Goal: Task Accomplishment & Management: Manage account settings

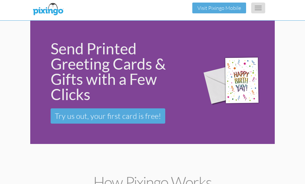
click at [260, 11] on button "Toggle navigation" at bounding box center [258, 8] width 14 height 11
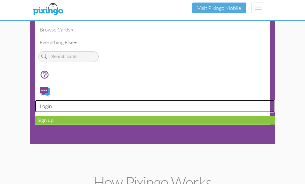
click at [45, 107] on link "Login" at bounding box center [155, 106] width 240 height 13
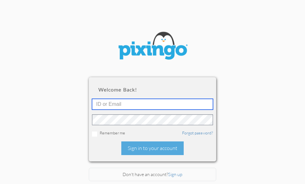
type input "5724"
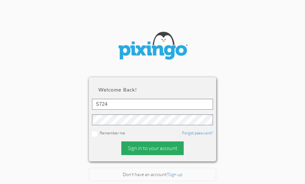
click at [135, 142] on div "Sign in to your account" at bounding box center [152, 149] width 62 height 14
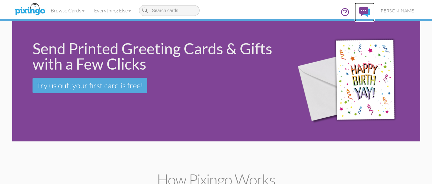
click at [310, 10] on img at bounding box center [364, 12] width 11 height 10
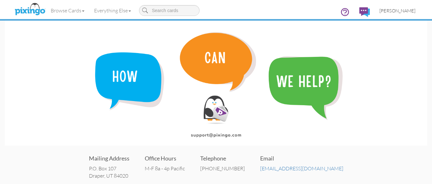
click at [310, 11] on span "[PERSON_NAME]" at bounding box center [397, 10] width 36 height 5
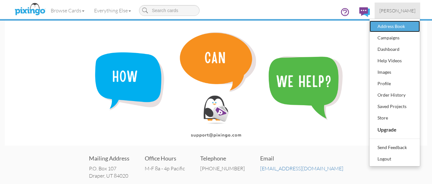
click at [310, 27] on div "Address Book" at bounding box center [395, 27] width 38 height 10
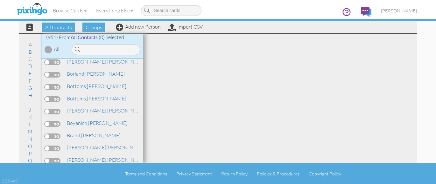
scroll to position [1179, 0]
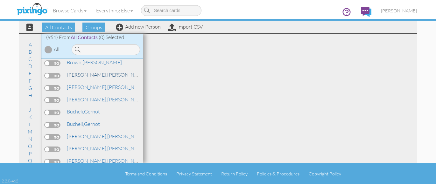
click at [73, 74] on span "[PERSON_NAME]," at bounding box center [87, 75] width 40 height 6
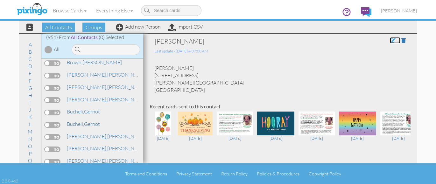
click at [310, 40] on span at bounding box center [393, 40] width 6 height 5
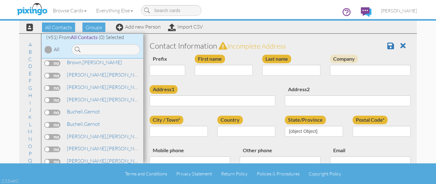
type input "[PERSON_NAME]"
type input "[STREET_ADDRESS]"
type input "[PERSON_NAME][GEOGRAPHIC_DATA]"
type input "86441"
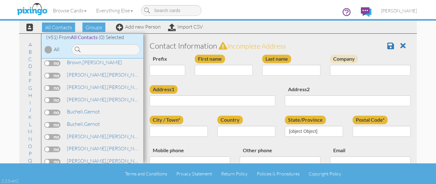
type input "[PHONE_NUMBER]"
type input "[EMAIL_ADDRESS][DOMAIN_NAME]"
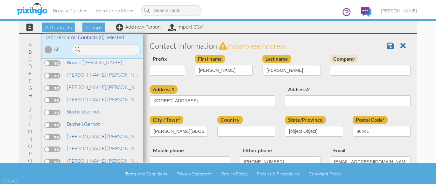
select select "object:3828"
select select "object:4073"
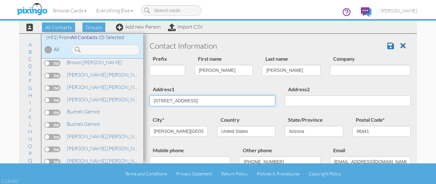
drag, startPoint x: 155, startPoint y: 101, endPoint x: 204, endPoint y: 98, distance: 49.1
click at [204, 98] on input "[STREET_ADDRESS]" at bounding box center [213, 101] width 126 height 11
type input "[STREET_ADDRESS][PERSON_NAME]"
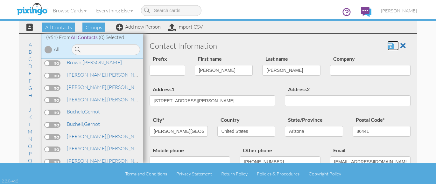
click at [310, 46] on span at bounding box center [391, 46] width 7 height 8
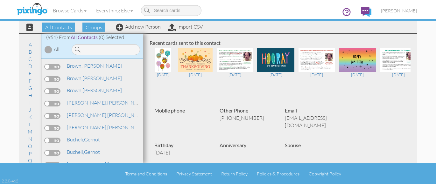
scroll to position [1179, 0]
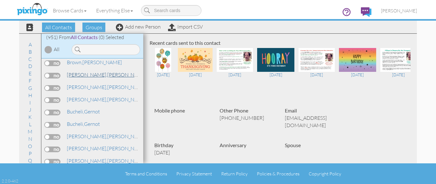
click at [85, 72] on span "[PERSON_NAME]," at bounding box center [87, 75] width 40 height 6
click at [83, 75] on span "[PERSON_NAME]," at bounding box center [87, 75] width 40 height 6
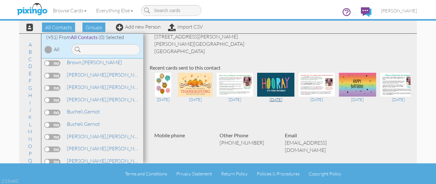
scroll to position [0, 0]
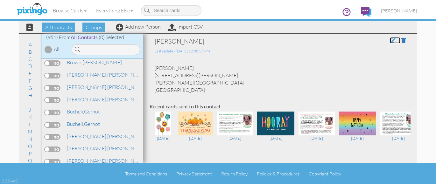
click at [390, 38] on span at bounding box center [393, 40] width 6 height 5
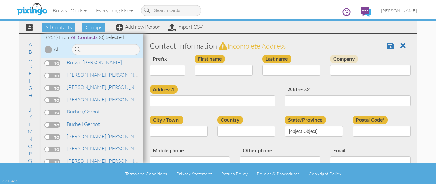
type input "[PERSON_NAME]"
type input "[STREET_ADDRESS][PERSON_NAME]"
type input "[PERSON_NAME][GEOGRAPHIC_DATA]"
type input "86441"
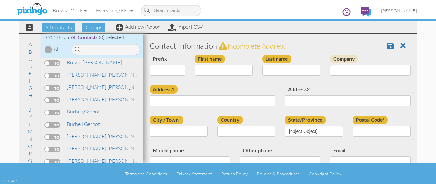
type input "[PHONE_NUMBER]"
type input "[EMAIL_ADDRESS][DOMAIN_NAME]"
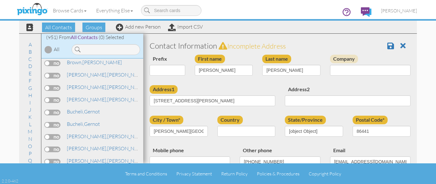
select select "object:3128"
select select "object:3373"
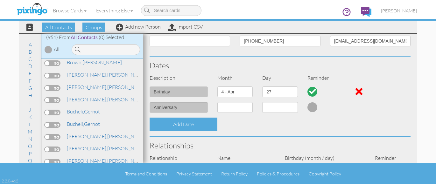
scroll to position [71, 0]
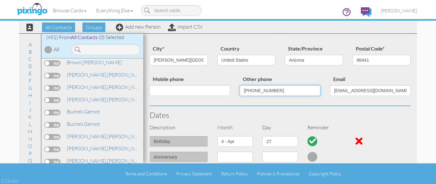
click at [274, 91] on input "[PHONE_NUMBER]" at bounding box center [280, 90] width 81 height 11
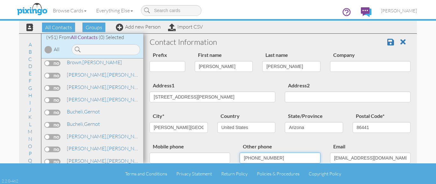
scroll to position [0, 0]
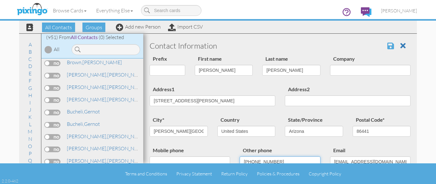
type input "(702) 544-4565"
click at [388, 46] on span at bounding box center [391, 46] width 7 height 8
